Goal: Information Seeking & Learning: Compare options

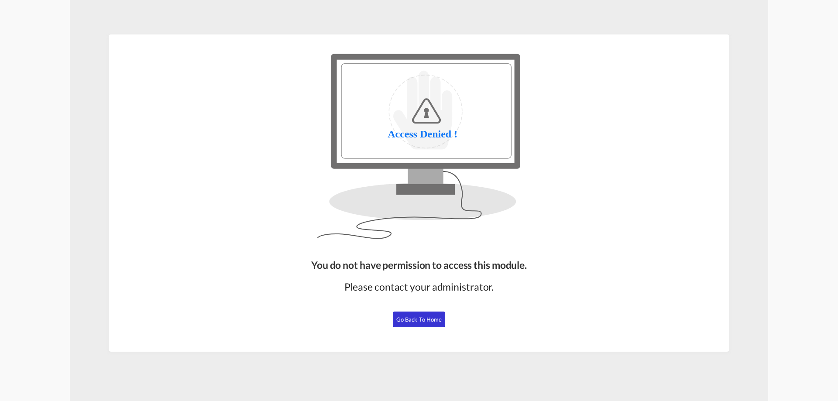
click at [420, 321] on span "Go Back to Home" at bounding box center [419, 319] width 46 height 7
drag, startPoint x: 425, startPoint y: 321, endPoint x: 427, endPoint y: 315, distance: 5.9
click at [425, 321] on span "Go Back to Home" at bounding box center [419, 319] width 46 height 7
